Goal: Task Accomplishment & Management: Manage account settings

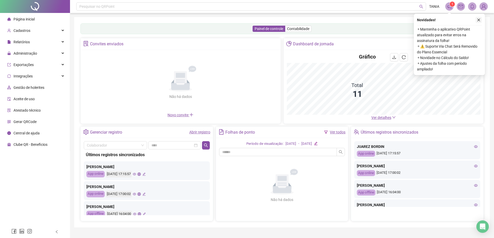
click at [478, 20] on icon "close" at bounding box center [478, 20] width 4 height 4
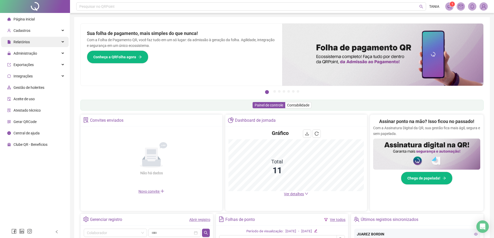
click at [63, 42] on icon at bounding box center [63, 42] width 3 height 0
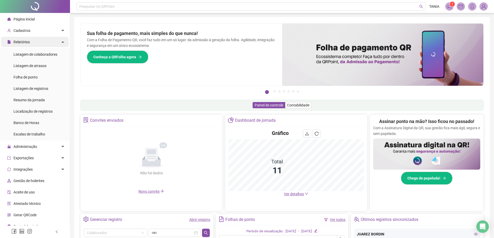
click at [63, 42] on div "Relatórios" at bounding box center [35, 42] width 68 height 10
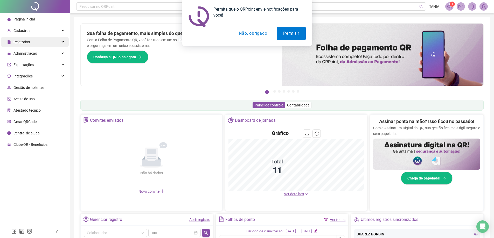
click at [63, 42] on div "Permita que o QRPoint envie notificações para você! Permitir Não, obrigado" at bounding box center [247, 23] width 494 height 46
click at [61, 42] on div "Permita que o QRPoint envie notificações para você! Permitir Não, obrigado" at bounding box center [247, 23] width 494 height 46
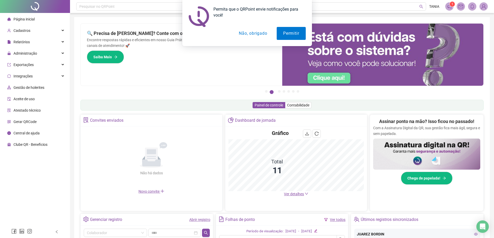
click at [258, 34] on button "Não, obrigado" at bounding box center [252, 33] width 41 height 13
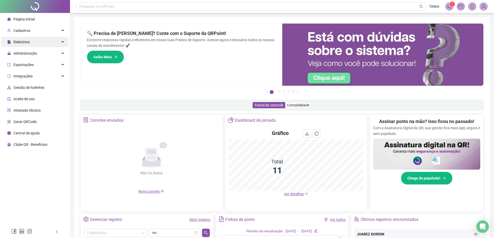
click at [62, 42] on icon at bounding box center [63, 42] width 3 height 0
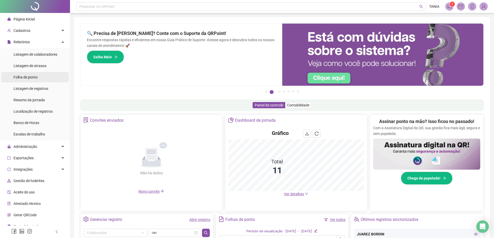
click at [36, 75] on span "Folha de ponto" at bounding box center [25, 77] width 24 height 4
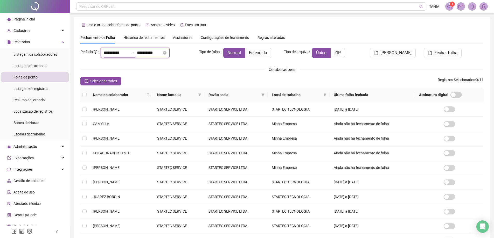
click at [110, 52] on input "**********" at bounding box center [116, 53] width 25 height 6
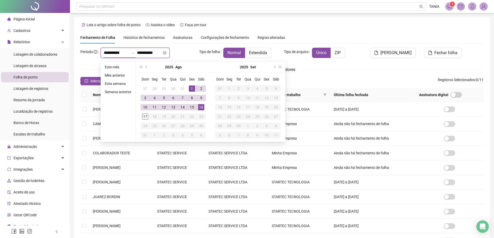
click at [108, 53] on input "**********" at bounding box center [116, 53] width 25 height 6
type input "**********"
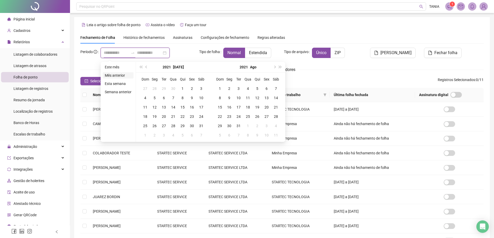
type input "**********"
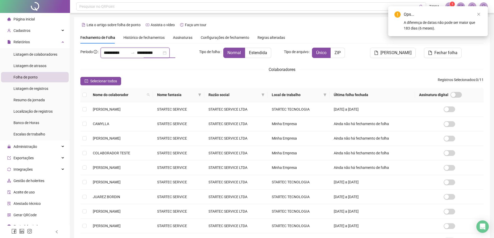
type input "**********"
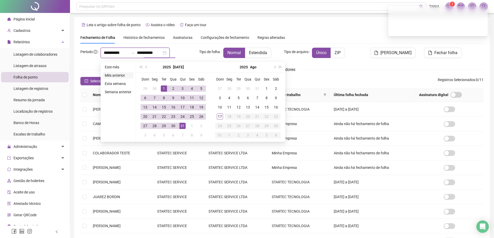
type input "**********"
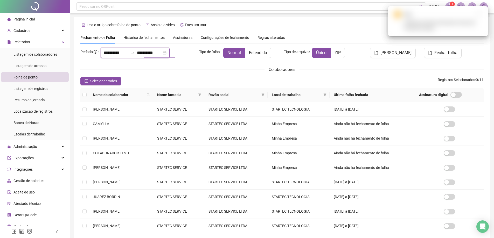
type input "**********"
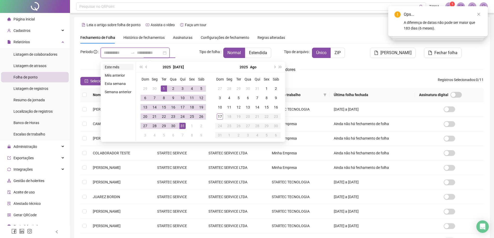
type input "**********"
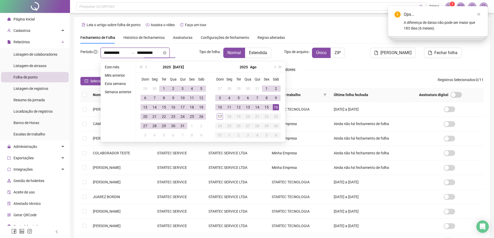
click at [104, 53] on input "**********" at bounding box center [116, 53] width 25 height 6
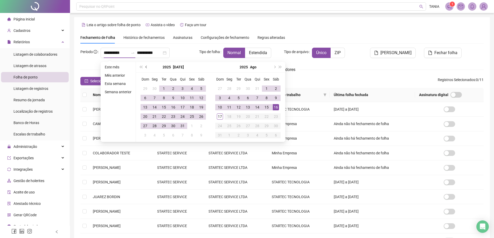
click at [146, 67] on span "prev-year" at bounding box center [146, 67] width 3 height 3
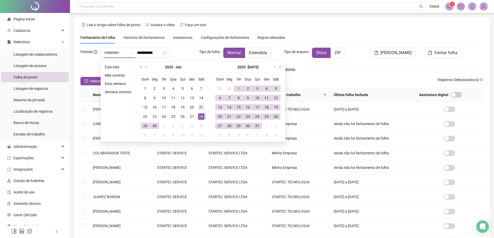
type input "**********"
click at [199, 108] on div "21" at bounding box center [201, 107] width 6 height 6
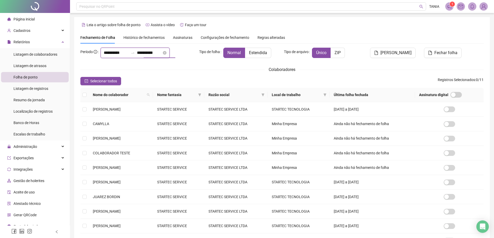
click at [156, 53] on input "**********" at bounding box center [149, 53] width 25 height 6
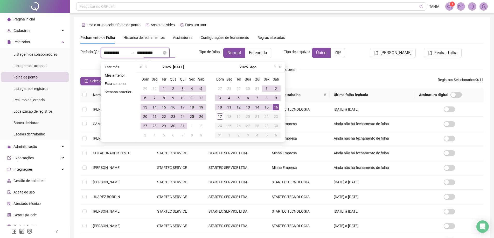
click at [148, 53] on input "**********" at bounding box center [149, 53] width 25 height 6
click at [145, 54] on input "**********" at bounding box center [149, 53] width 25 height 6
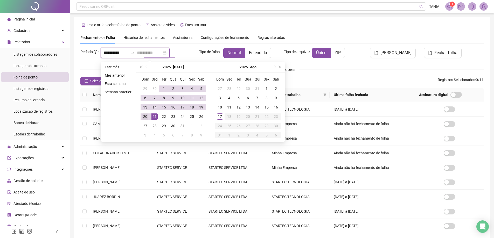
type input "**********"
click at [145, 115] on div "20" at bounding box center [145, 116] width 6 height 6
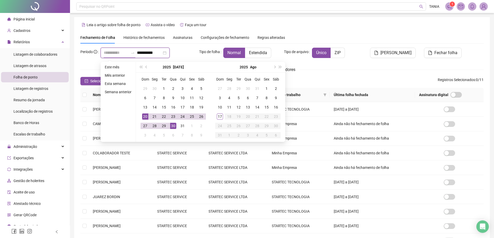
type input "**********"
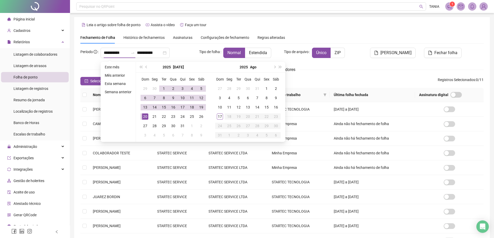
click at [351, 36] on div "Fechamento de Folha Histórico de fechamentos Assinaturas Configurações de fecha…" at bounding box center [281, 38] width 403 height 12
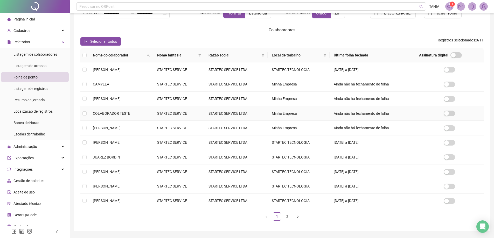
scroll to position [52, 0]
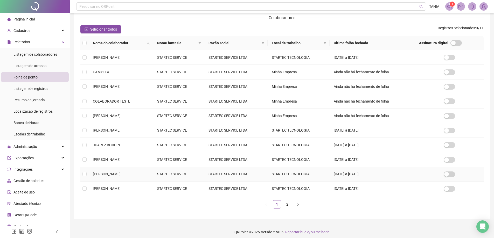
click at [357, 174] on td "[DATE] a [DATE]" at bounding box center [371, 174] width 85 height 15
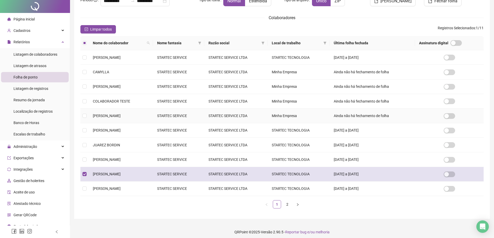
scroll to position [0, 0]
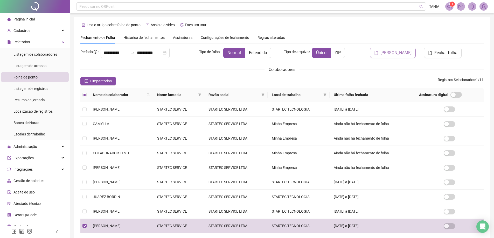
click at [396, 53] on span "[PERSON_NAME]" at bounding box center [395, 53] width 31 height 6
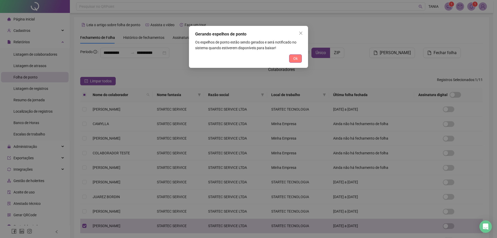
click at [297, 57] on span "Ok" at bounding box center [296, 59] width 4 height 6
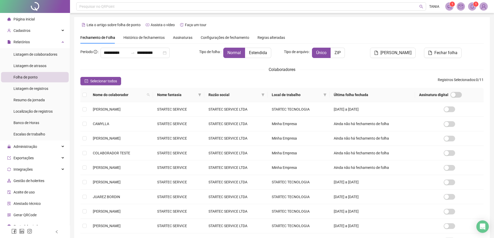
click at [470, 7] on icon "bell" at bounding box center [471, 6] width 5 height 5
click at [452, 5] on span "1" at bounding box center [452, 4] width 2 height 4
click at [448, 7] on icon "notification" at bounding box center [449, 6] width 5 height 5
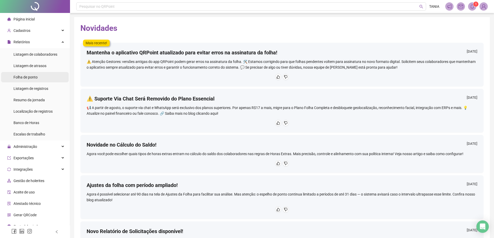
click at [24, 77] on span "Folha de ponto" at bounding box center [25, 77] width 24 height 4
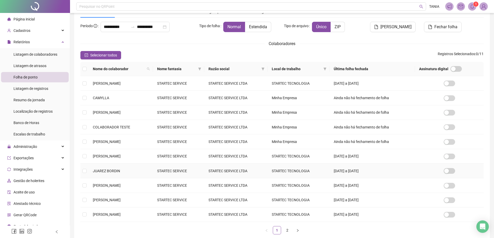
scroll to position [55, 0]
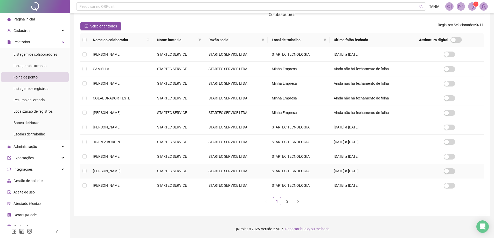
click at [234, 170] on td "STARTEC SERVICE LTDA" at bounding box center [235, 171] width 63 height 15
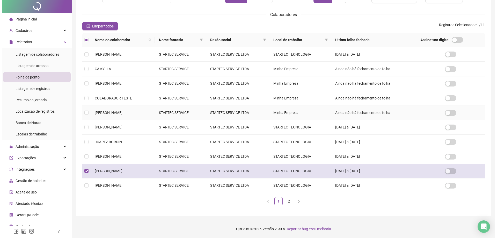
scroll to position [0, 0]
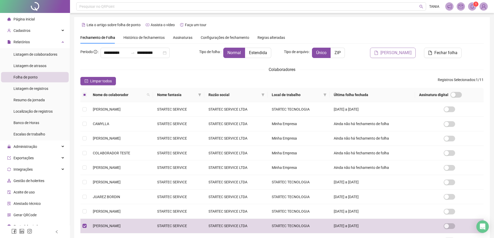
click at [392, 53] on span "[PERSON_NAME]" at bounding box center [395, 53] width 31 height 6
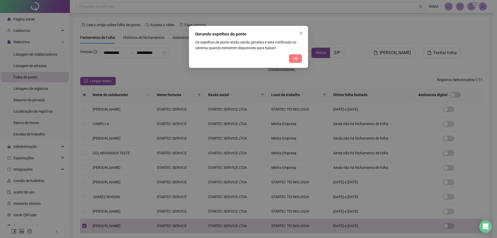
click at [293, 58] on button "Ok" at bounding box center [295, 58] width 13 height 8
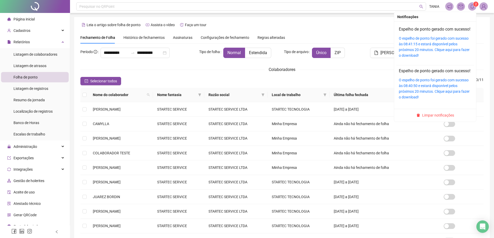
click at [475, 5] on span "2" at bounding box center [476, 4] width 2 height 4
click at [408, 51] on link "O espelho de ponto foi gerado com sucesso às 08:41:15 e estará disponível pelos…" at bounding box center [433, 46] width 71 height 21
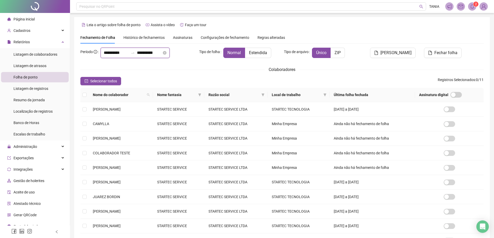
click at [108, 54] on input "**********" at bounding box center [116, 53] width 25 height 6
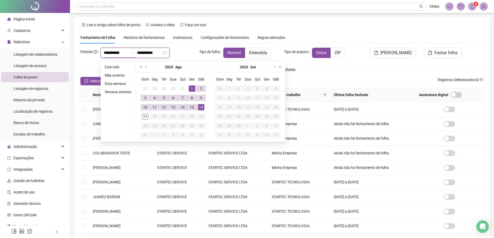
type input "**********"
click at [368, 224] on td "[DATE] a [DATE]" at bounding box center [371, 226] width 85 height 15
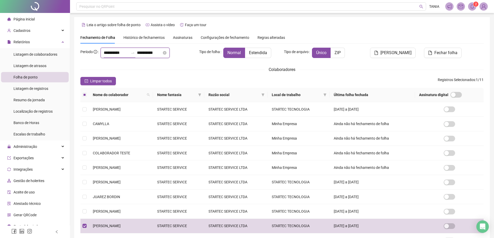
click at [107, 55] on input "**********" at bounding box center [116, 53] width 25 height 6
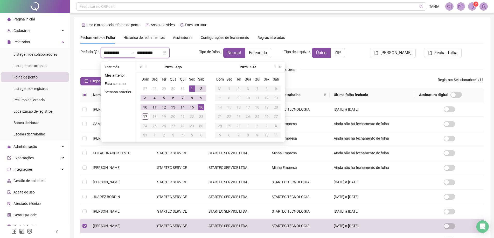
type input "**********"
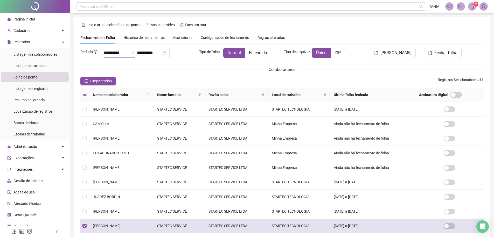
click at [373, 227] on td "[DATE] a [DATE]" at bounding box center [371, 226] width 85 height 15
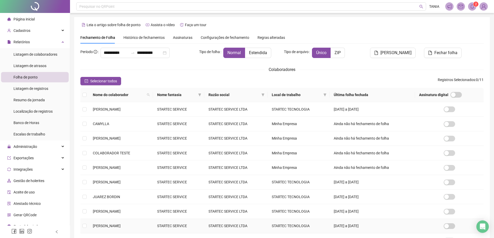
drag, startPoint x: 373, startPoint y: 227, endPoint x: 366, endPoint y: 227, distance: 6.5
click at [366, 227] on td "[DATE] a [DATE]" at bounding box center [371, 226] width 85 height 15
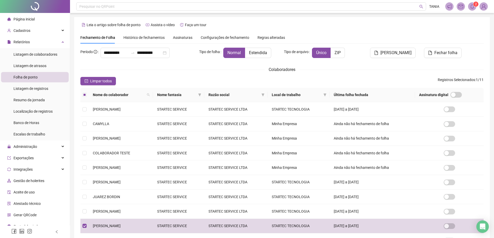
click at [144, 37] on span "Histórico de fechamentos" at bounding box center [143, 37] width 41 height 4
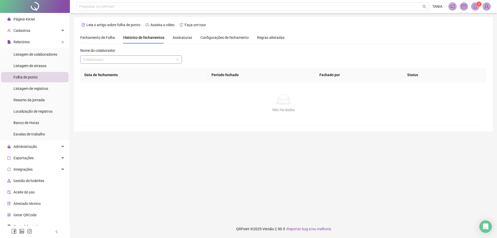
click at [177, 60] on span at bounding box center [131, 60] width 96 height 8
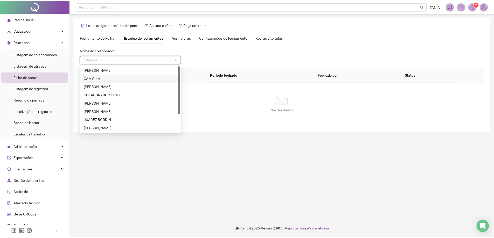
scroll to position [25, 0]
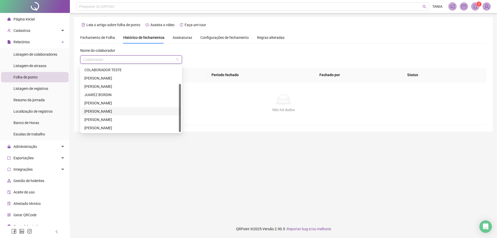
click at [145, 112] on div "[PERSON_NAME]" at bounding box center [131, 112] width 94 height 6
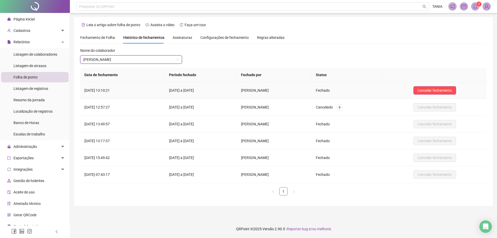
click at [270, 90] on span "[PERSON_NAME]" at bounding box center [255, 90] width 28 height 4
click at [206, 89] on td "[DATE] a [DATE]" at bounding box center [201, 90] width 72 height 17
click at [195, 91] on td "[DATE] a [DATE]" at bounding box center [201, 90] width 72 height 17
click at [115, 89] on td "[DATE] 13:10:21" at bounding box center [122, 90] width 85 height 17
click at [219, 37] on span "Configurações de fechamento" at bounding box center [225, 38] width 48 height 4
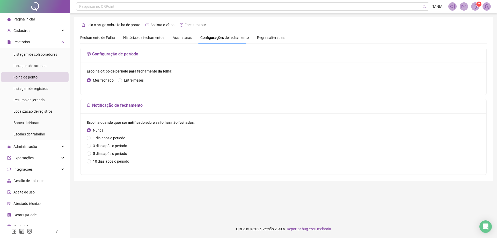
click at [265, 38] on span "Regras alteradas" at bounding box center [270, 38] width 27 height 4
click at [138, 37] on span "Histórico de fechamentos" at bounding box center [143, 37] width 41 height 4
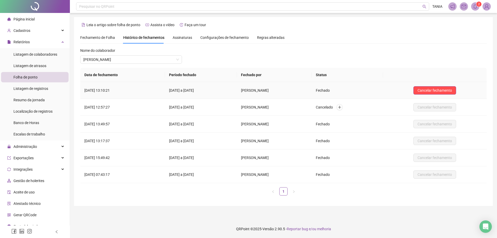
click at [104, 89] on td "[DATE] 13:10:21" at bounding box center [122, 90] width 85 height 17
click at [110, 93] on td "[DATE] 13:10:21" at bounding box center [122, 90] width 85 height 17
click at [108, 33] on div "Fechamento de Folha" at bounding box center [97, 38] width 35 height 12
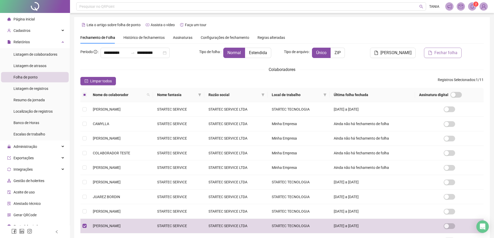
click at [441, 53] on span "Fechar folha" at bounding box center [445, 53] width 23 height 6
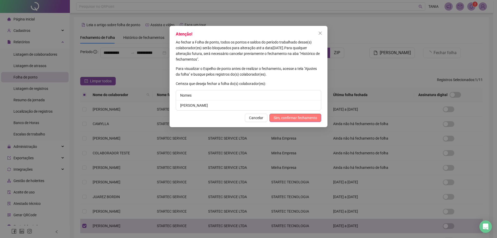
click at [284, 117] on span "Sim, confirmar fechamento" at bounding box center [296, 118] width 44 height 6
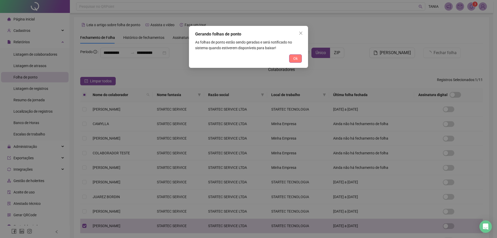
click at [299, 60] on button "Ok" at bounding box center [295, 58] width 13 height 8
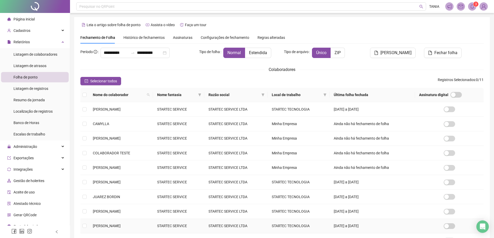
click at [426, 228] on td at bounding box center [448, 226] width 69 height 15
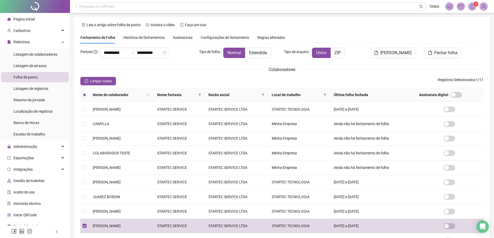
click at [210, 38] on span "Configurações de fechamento" at bounding box center [225, 38] width 48 height 4
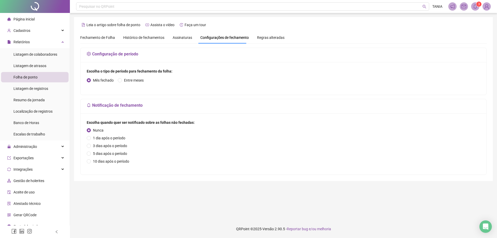
click at [169, 39] on div "Fechamento de Folha Histórico de fechamentos Assinaturas Configurações de fecha…" at bounding box center [182, 38] width 204 height 12
click at [158, 36] on span "Histórico de fechamentos" at bounding box center [143, 37] width 41 height 4
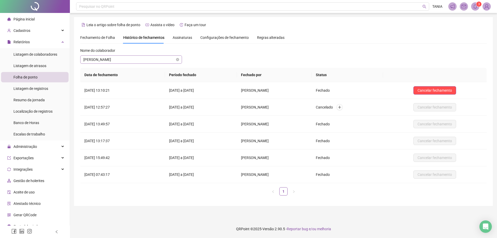
click at [165, 59] on span "[PERSON_NAME]" at bounding box center [131, 60] width 96 height 8
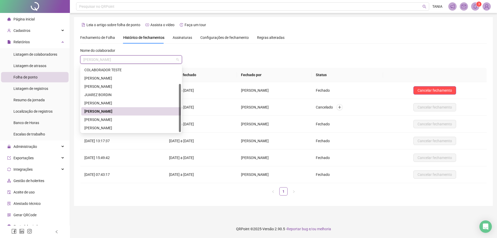
click at [134, 111] on div "[PERSON_NAME]" at bounding box center [131, 112] width 94 height 6
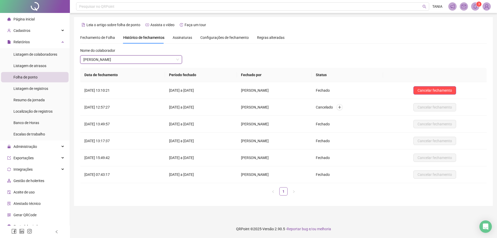
click at [22, 78] on span "Folha de ponto" at bounding box center [25, 77] width 24 height 4
click at [37, 76] on span "Folha de ponto" at bounding box center [25, 77] width 24 height 4
click at [94, 38] on span "Fechamento de Folha" at bounding box center [97, 37] width 35 height 4
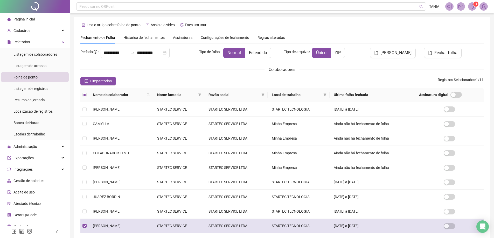
drag, startPoint x: 187, startPoint y: 230, endPoint x: 178, endPoint y: 229, distance: 8.3
drag, startPoint x: 178, startPoint y: 229, endPoint x: 328, endPoint y: 228, distance: 149.7
drag, startPoint x: 328, startPoint y: 228, endPoint x: 294, endPoint y: 224, distance: 34.2
click at [294, 224] on td "STARTEC TECNOLOGIA" at bounding box center [298, 226] width 62 height 15
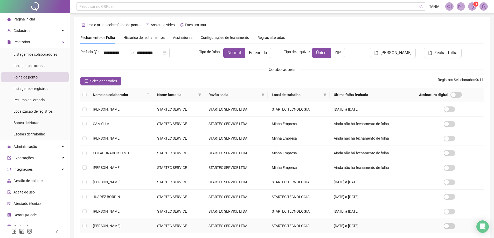
click at [118, 224] on span "[PERSON_NAME]" at bounding box center [107, 226] width 28 height 4
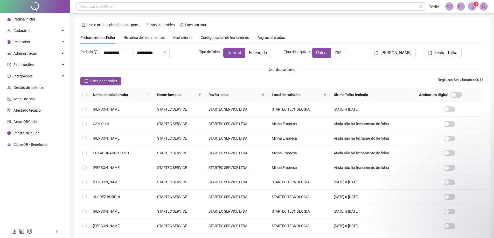
click at [154, 36] on span "Histórico de fechamentos" at bounding box center [143, 37] width 41 height 4
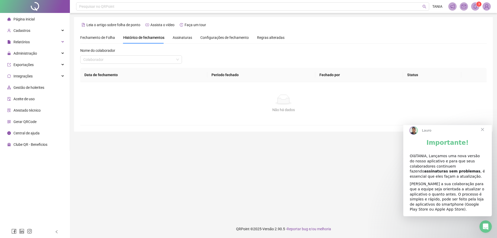
click at [483, 133] on span "Fechar" at bounding box center [483, 129] width 19 height 19
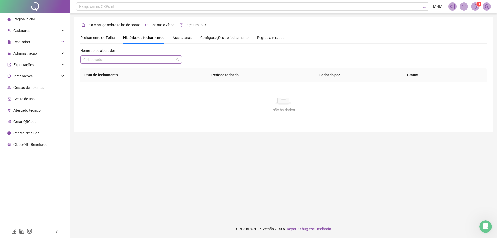
click at [176, 61] on span at bounding box center [131, 60] width 96 height 8
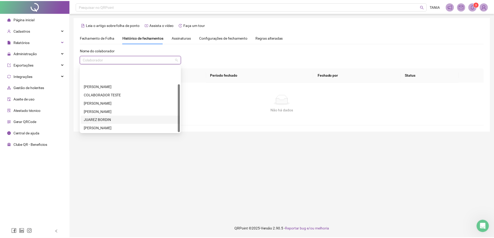
scroll to position [25, 0]
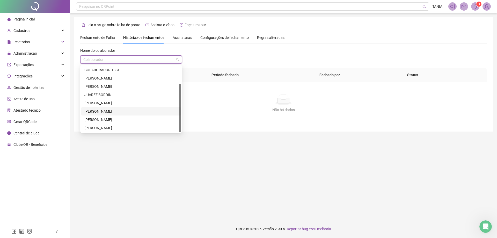
click at [119, 112] on div "[PERSON_NAME]" at bounding box center [131, 112] width 94 height 6
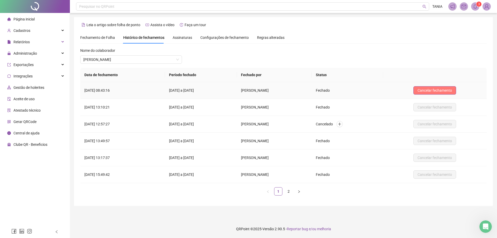
click at [426, 88] on span "Cancelar fechamento" at bounding box center [435, 91] width 34 height 6
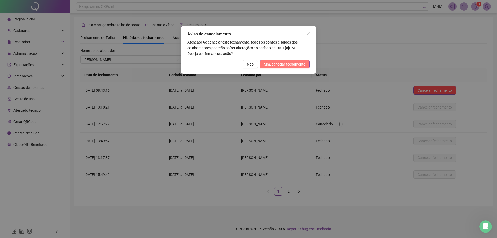
click at [274, 64] on span "Sim, cancelar fechamento" at bounding box center [284, 64] width 41 height 6
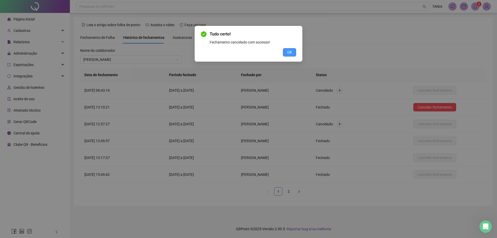
click at [292, 51] on button "OK" at bounding box center [289, 52] width 13 height 8
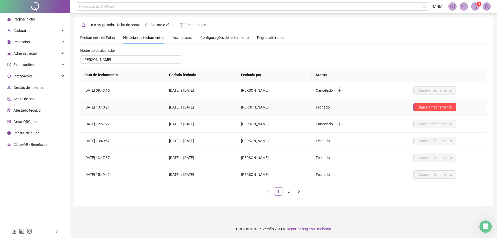
click at [180, 106] on td "[DATE] a [DATE]" at bounding box center [201, 107] width 72 height 17
click at [110, 107] on td "[DATE] 13:10:21" at bounding box center [122, 107] width 85 height 17
click at [111, 107] on td "[DATE] 13:10:21" at bounding box center [122, 107] width 85 height 17
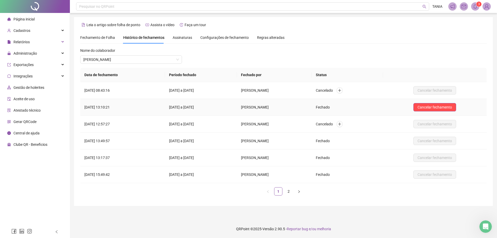
click at [237, 105] on td "[DATE] a [DATE]" at bounding box center [201, 107] width 72 height 17
click at [60, 45] on div "Relatórios" at bounding box center [35, 42] width 68 height 10
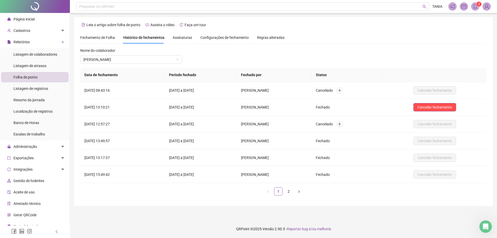
click at [34, 76] on span "Folha de ponto" at bounding box center [25, 77] width 24 height 4
click at [30, 74] on div "Folha de ponto" at bounding box center [25, 77] width 24 height 10
click at [36, 78] on span "Folha de ponto" at bounding box center [25, 77] width 24 height 4
click at [98, 39] on span "Fechamento de Folha" at bounding box center [97, 37] width 35 height 4
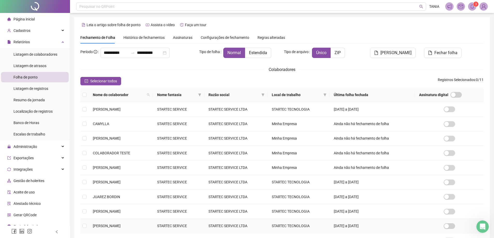
click at [110, 227] on span "[PERSON_NAME]" at bounding box center [107, 226] width 28 height 4
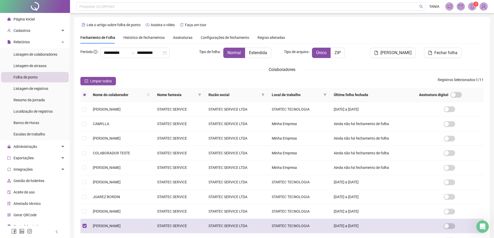
drag, startPoint x: 110, startPoint y: 227, endPoint x: 106, endPoint y: 225, distance: 4.3
click at [106, 225] on span "[PERSON_NAME]" at bounding box center [107, 226] width 28 height 4
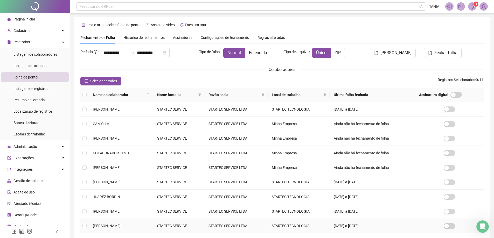
click at [106, 227] on span "[PERSON_NAME]" at bounding box center [107, 226] width 28 height 4
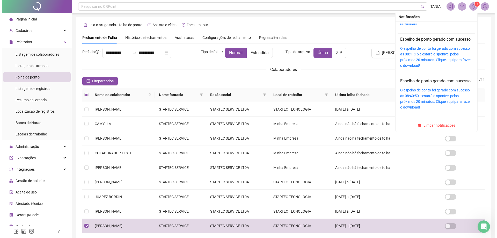
scroll to position [44, 0]
click at [466, 78] on h4 "Espelho de ponto gerado com sucesso!" at bounding box center [434, 81] width 73 height 6
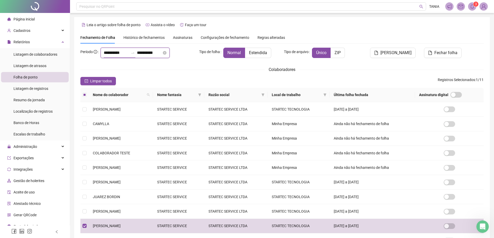
click at [104, 53] on input "**********" at bounding box center [116, 53] width 25 height 6
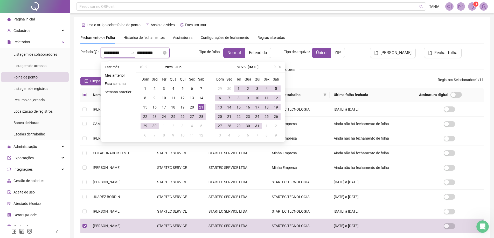
type input "**********"
click at [146, 54] on input "**********" at bounding box center [149, 53] width 25 height 6
type input "**********"
click at [412, 67] on div "Colaboradores" at bounding box center [281, 69] width 403 height 6
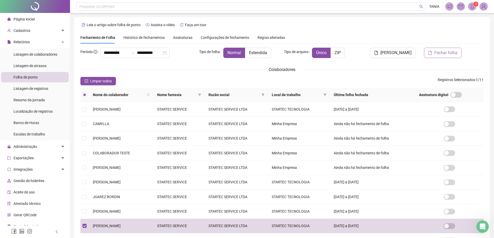
click at [439, 51] on span "Fechar folha" at bounding box center [445, 53] width 23 height 6
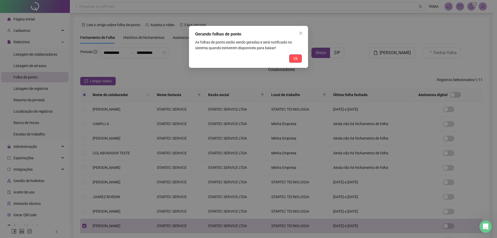
click at [296, 59] on span "Ok" at bounding box center [296, 59] width 4 height 6
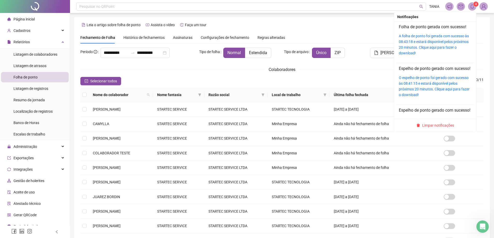
click at [474, 9] on span at bounding box center [472, 6] width 8 height 8
click at [427, 37] on link "A folha de ponto foi gerada com sucesso às 08:43:18 e estará disponível pelos p…" at bounding box center [433, 44] width 70 height 21
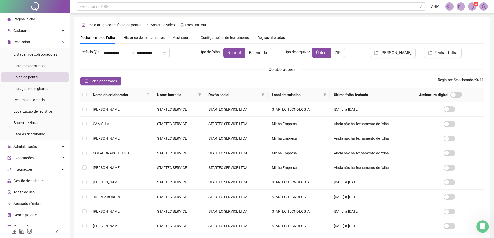
click at [148, 36] on span "Histórico de fechamentos" at bounding box center [143, 37] width 41 height 4
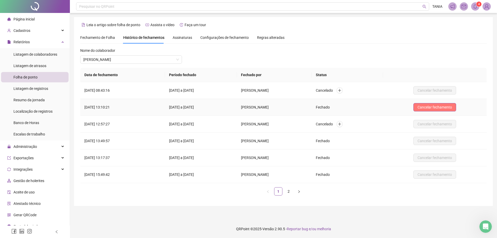
click at [432, 106] on span "Cancelar fechamento" at bounding box center [435, 107] width 34 height 6
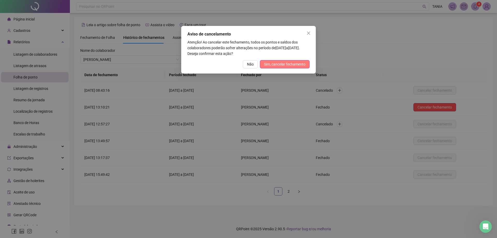
click at [271, 63] on span "Sim, cancelar fechamento" at bounding box center [284, 64] width 41 height 6
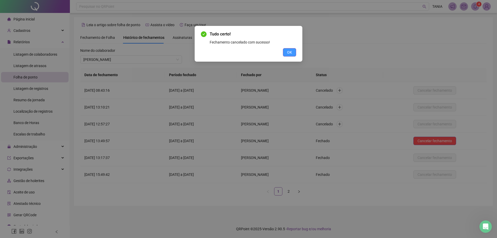
click at [287, 49] on button "OK" at bounding box center [289, 52] width 13 height 8
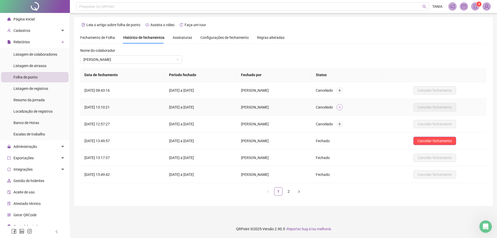
click at [341, 107] on icon "plus" at bounding box center [339, 107] width 3 height 0
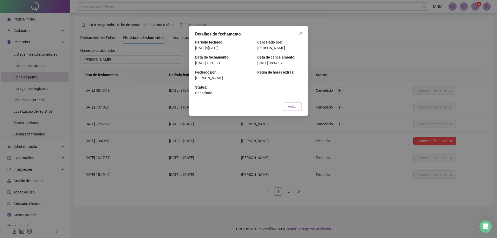
click at [297, 105] on span "Voltar" at bounding box center [293, 107] width 10 height 6
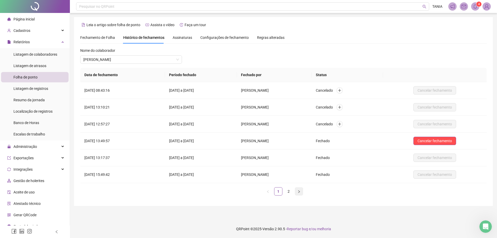
click at [298, 192] on icon "right" at bounding box center [299, 191] width 3 height 3
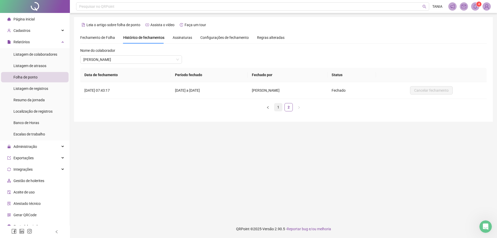
click at [278, 108] on link "1" at bounding box center [279, 107] width 8 height 8
